Goal: Transaction & Acquisition: Purchase product/service

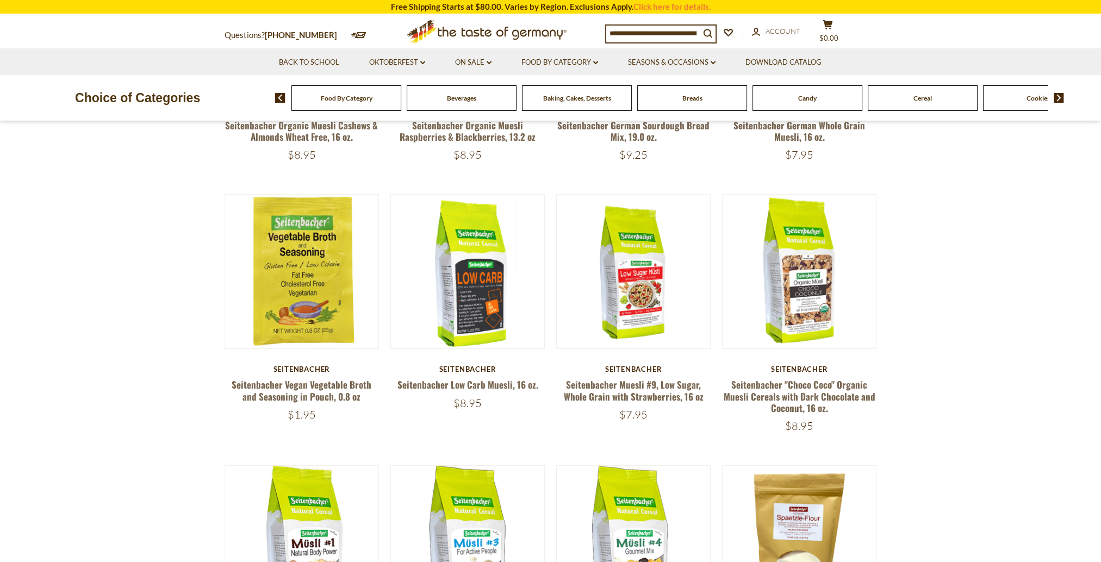
scroll to position [544, 0]
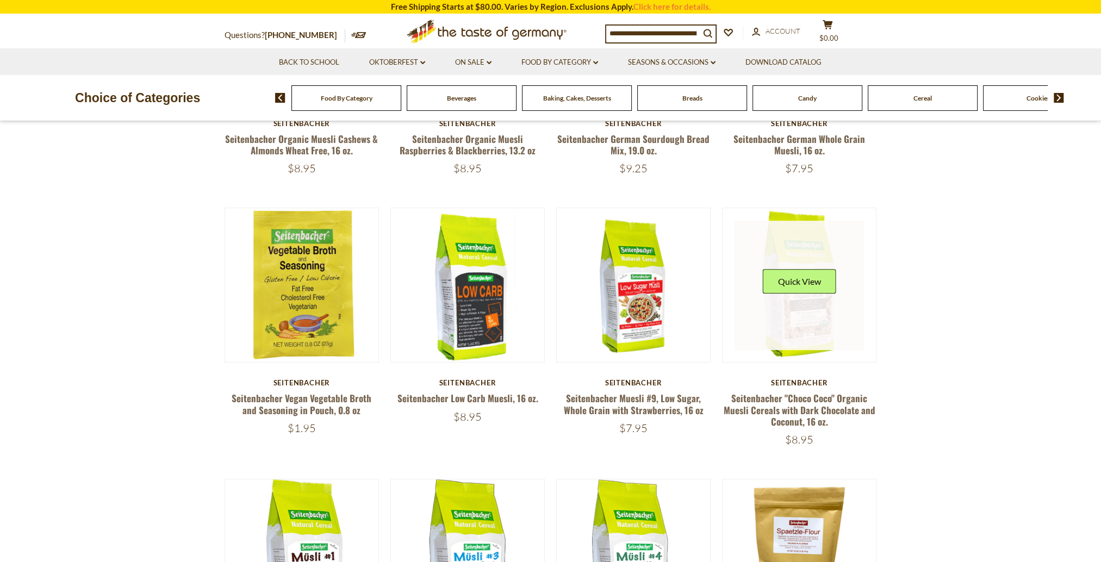
click at [807, 334] on link at bounding box center [798, 285] width 129 height 129
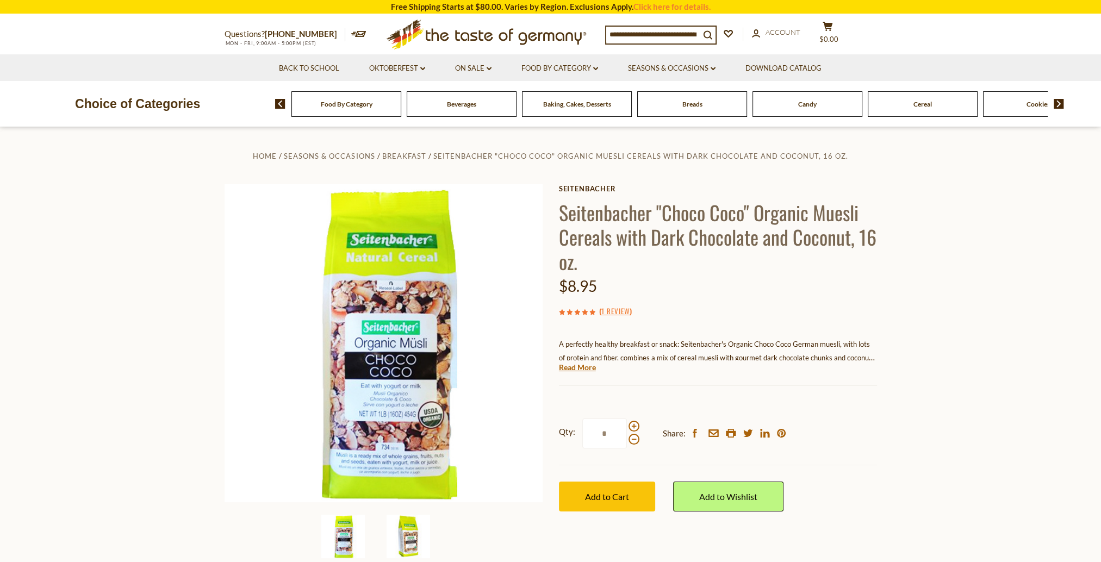
click at [408, 528] on img at bounding box center [408, 536] width 43 height 43
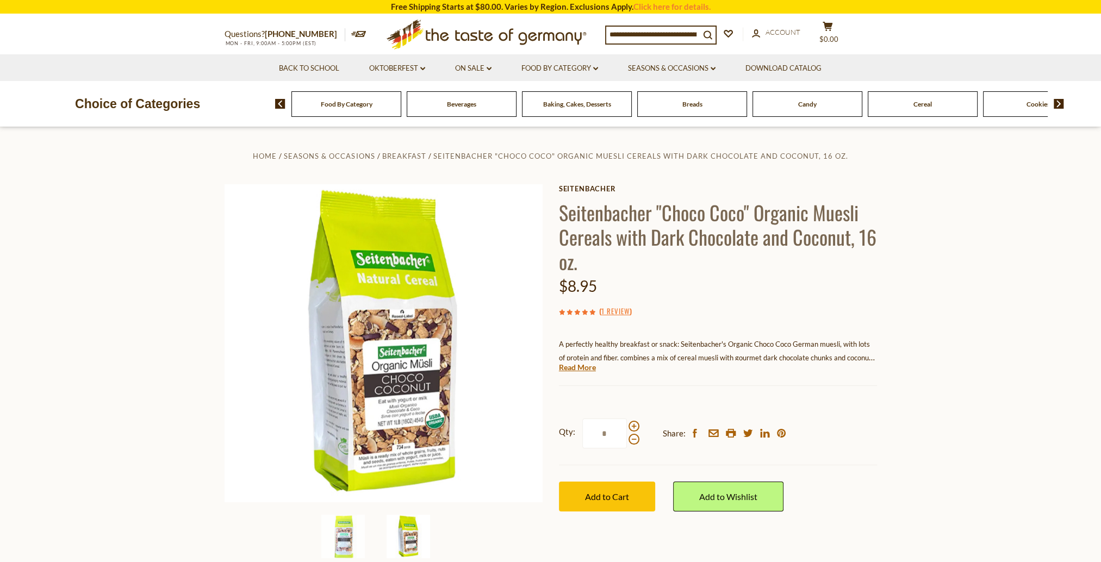
click at [583, 368] on link "Read More" at bounding box center [577, 367] width 37 height 11
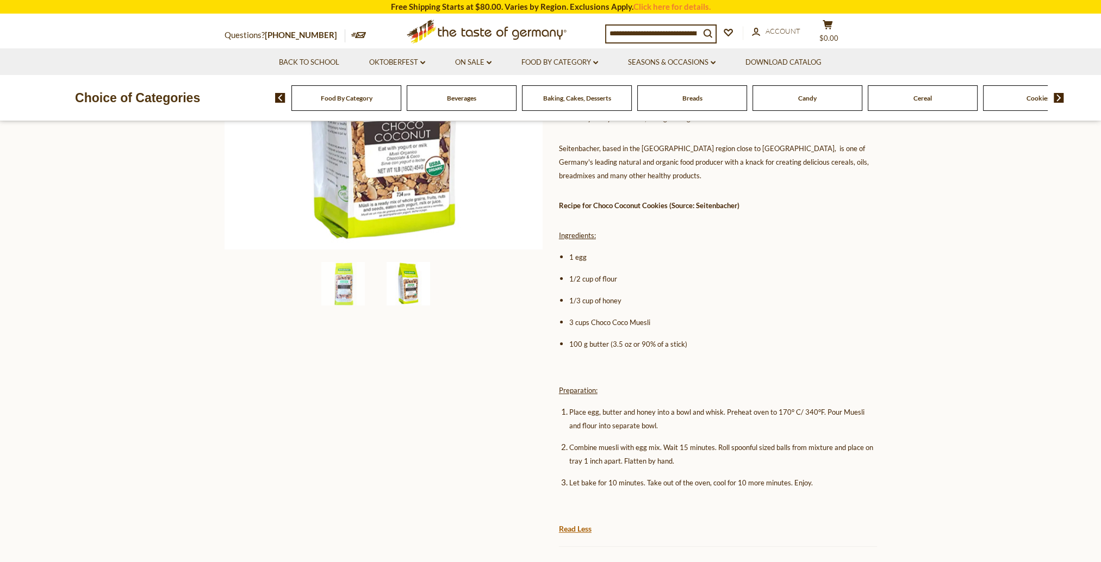
scroll to position [272, 0]
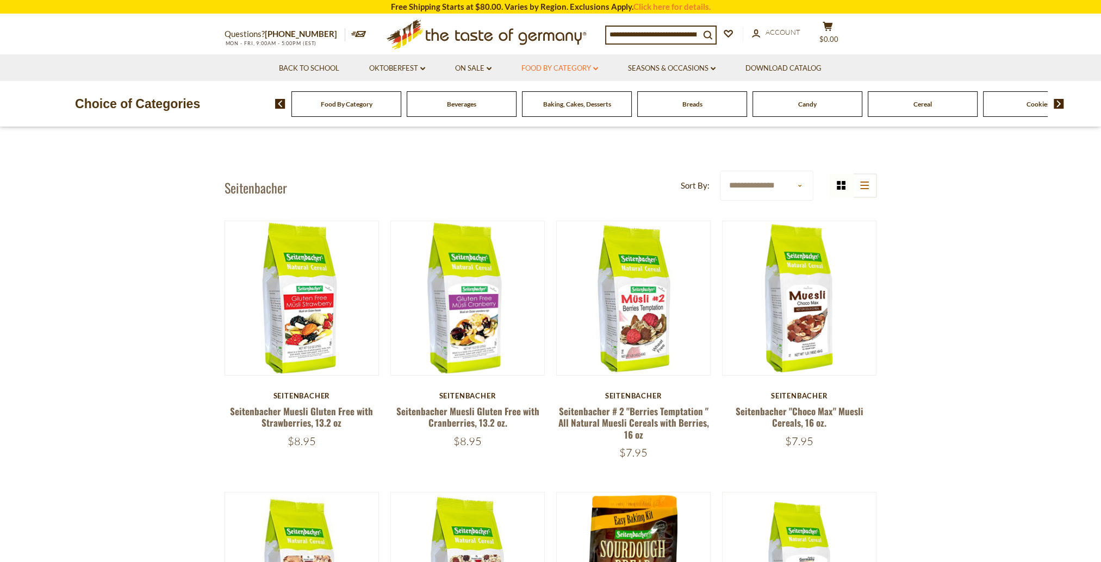
click at [547, 73] on link "Food By Category dropdown_arrow" at bounding box center [559, 69] width 77 height 12
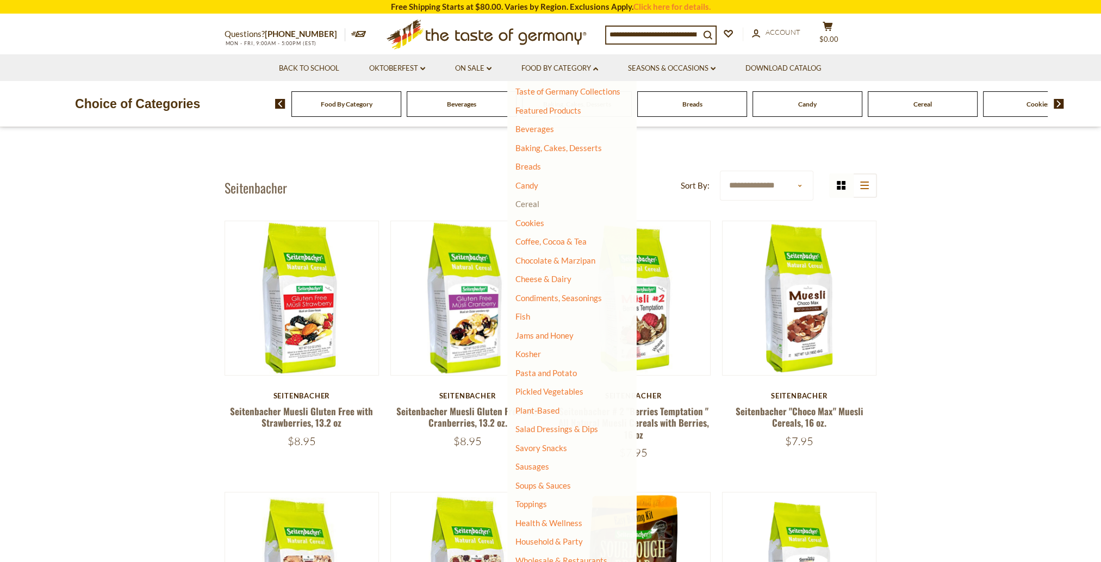
click at [521, 206] on link "Cereal" at bounding box center [527, 204] width 24 height 10
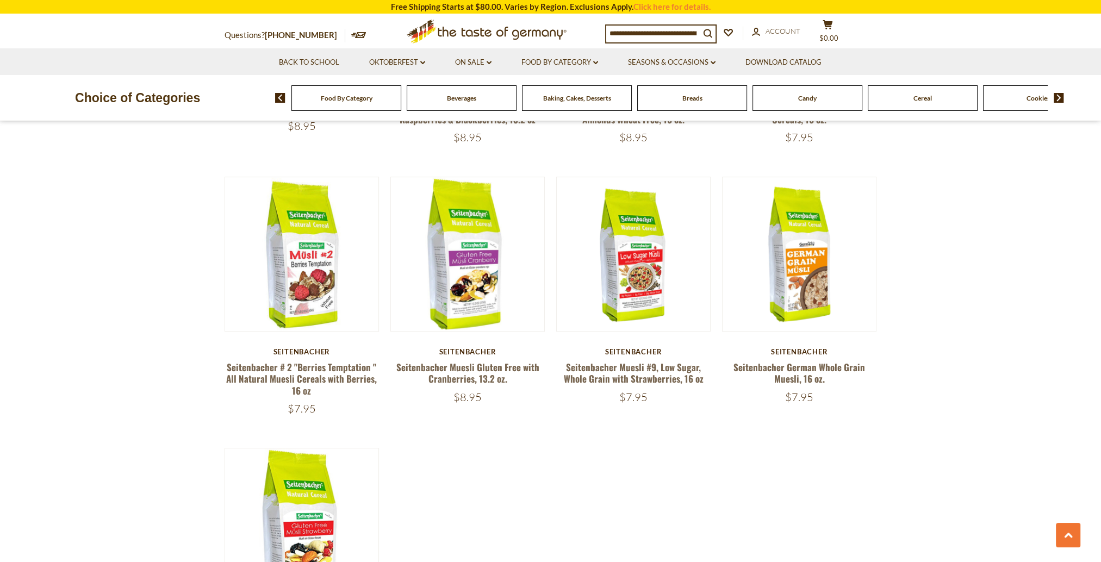
scroll to position [1359, 0]
